Goal: Communication & Community: Answer question/provide support

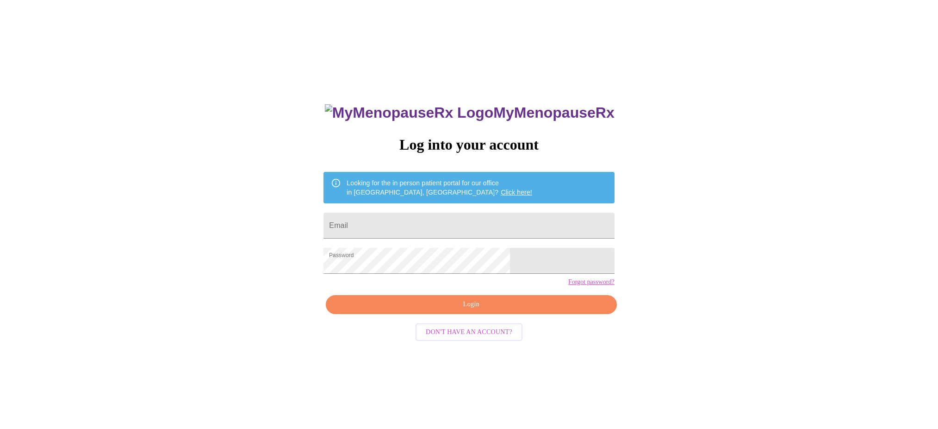
scroll to position [9, 0]
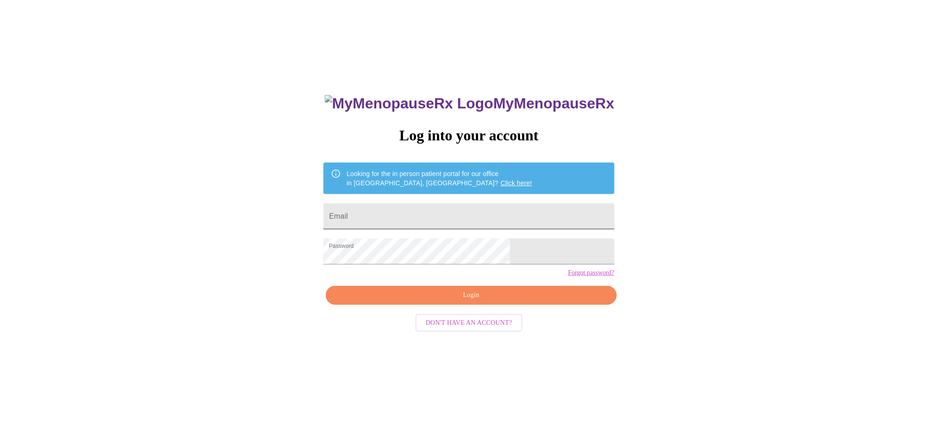
click at [437, 206] on input "Email" at bounding box center [469, 216] width 291 height 26
type input "[EMAIL_ADDRESS][DOMAIN_NAME]"
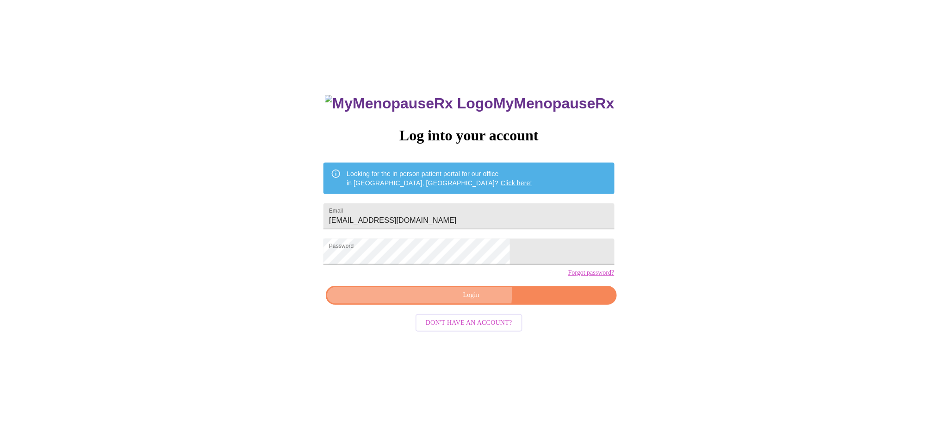
click at [469, 301] on span "Login" at bounding box center [470, 295] width 269 height 12
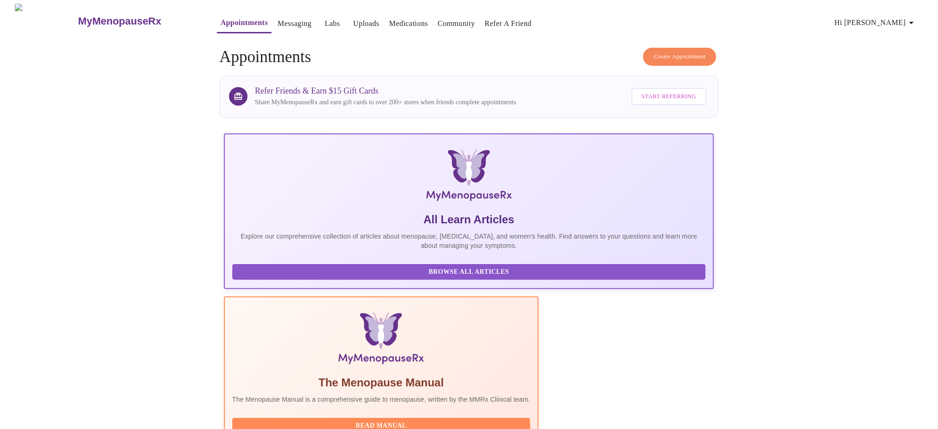
click at [278, 20] on link "Messaging" at bounding box center [295, 23] width 34 height 13
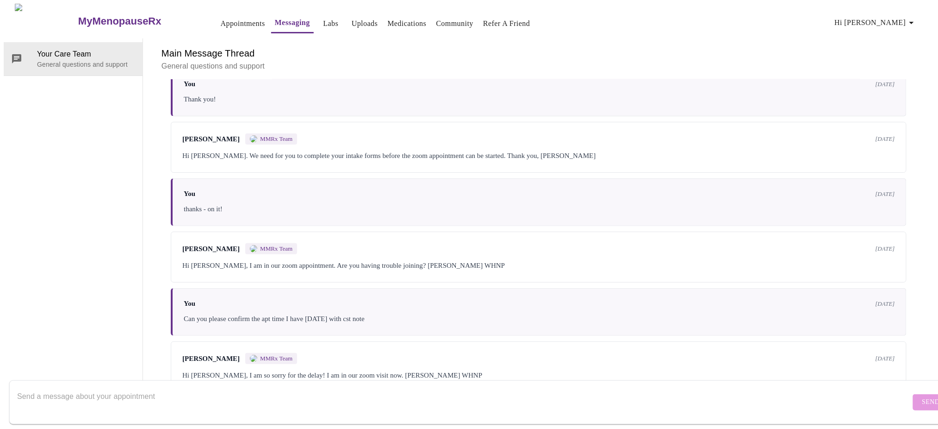
scroll to position [2750, 0]
drag, startPoint x: 292, startPoint y: 338, endPoint x: 503, endPoint y: 331, distance: 211.2
click at [469, 369] on div "Hi [PERSON_NAME], I am so sorry for the delay! I am in our zoom visit now. [PER…" at bounding box center [538, 374] width 713 height 11
drag, startPoint x: 369, startPoint y: 370, endPoint x: 368, endPoint y: 374, distance: 4.7
click at [369, 375] on div "Send" at bounding box center [478, 401] width 957 height 53
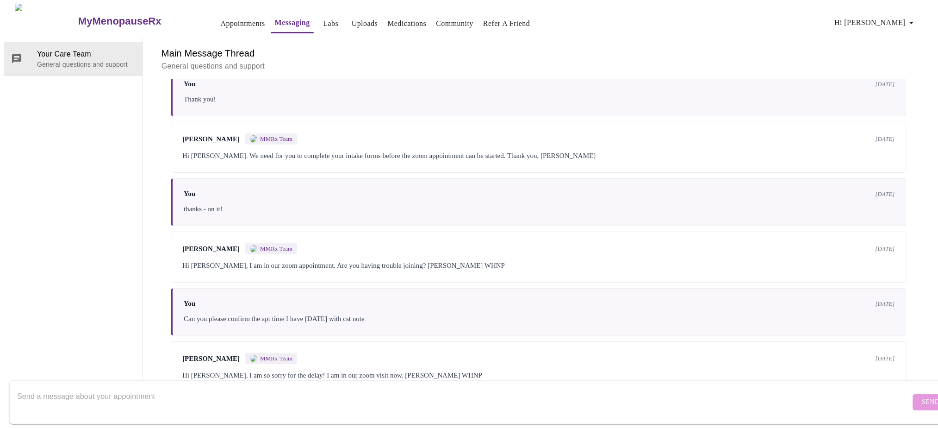
click at [365, 387] on textarea "Send a message about your appointment" at bounding box center [464, 402] width 894 height 30
